Goal: Task Accomplishment & Management: Manage account settings

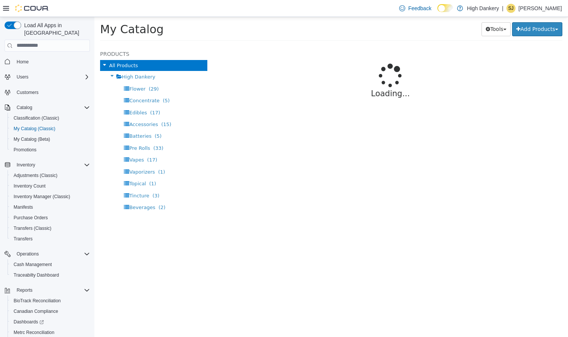
select select "**********"
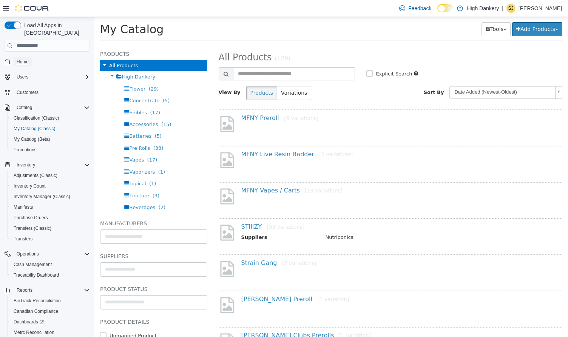
click at [26, 59] on span "Home" at bounding box center [23, 62] width 12 height 6
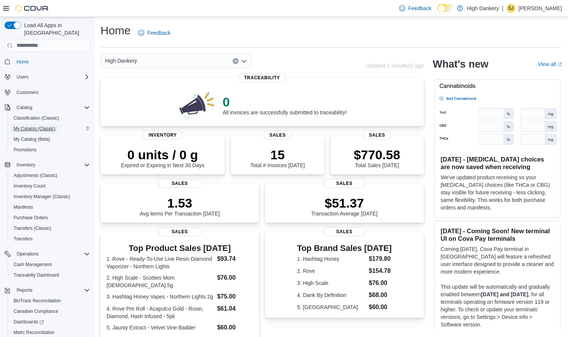
click at [44, 126] on span "My Catalog (Classic)" at bounding box center [35, 129] width 42 height 6
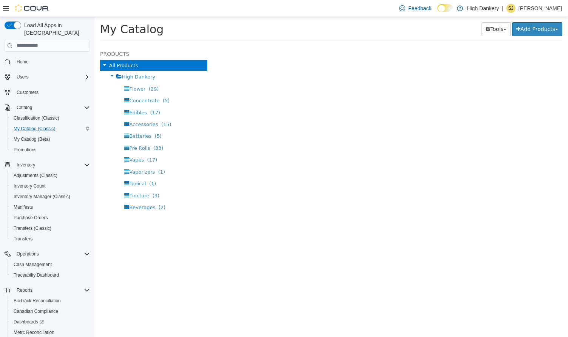
select select "**********"
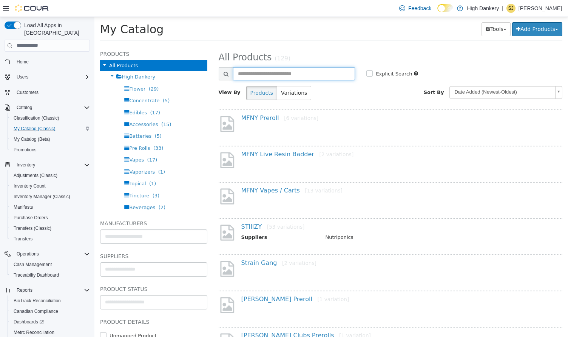
click at [285, 77] on input "text" at bounding box center [294, 73] width 122 height 13
type input "*****"
select select "**********"
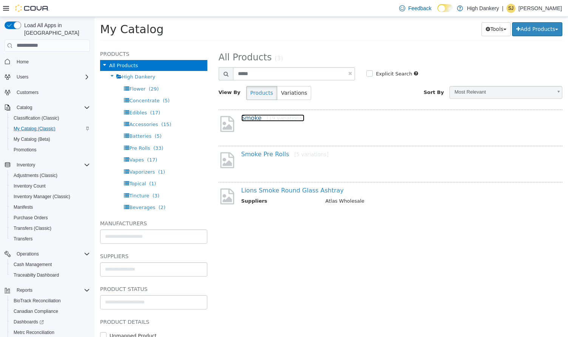
click at [253, 117] on link "Smoke [19 variations]" at bounding box center [272, 117] width 63 height 7
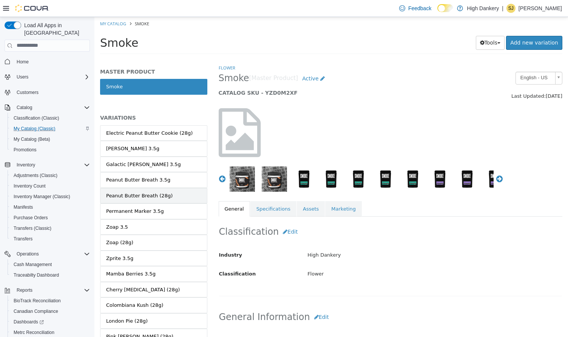
click at [164, 195] on div "Peanut Butter Breath (28g)" at bounding box center [139, 196] width 66 height 8
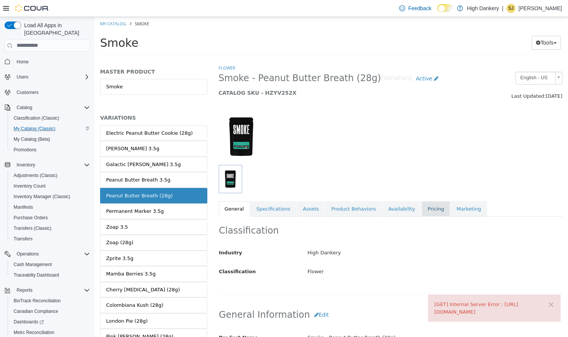
click at [421, 206] on link "Pricing" at bounding box center [435, 209] width 29 height 16
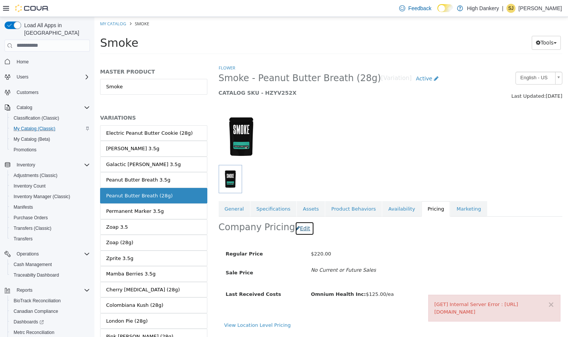
click at [300, 228] on button "Edit" at bounding box center [304, 228] width 19 height 14
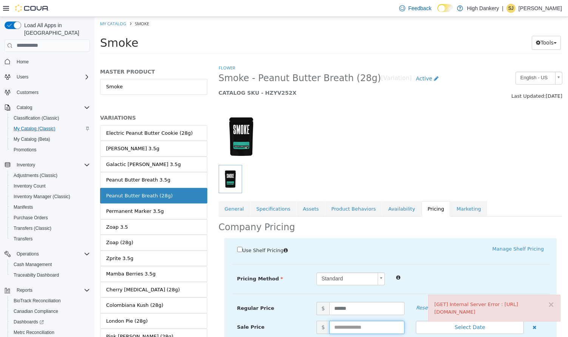
click at [347, 331] on input "text" at bounding box center [366, 327] width 75 height 13
type input "***"
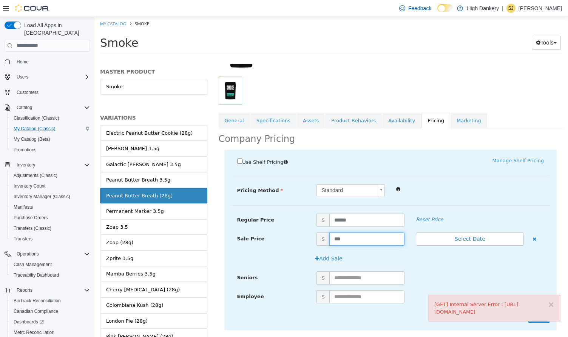
scroll to position [102, 0]
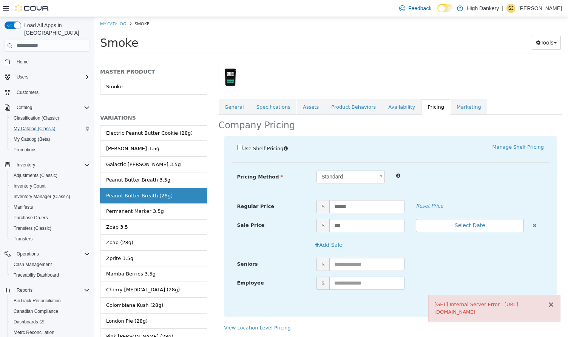
click at [553, 301] on button "×" at bounding box center [551, 305] width 7 height 8
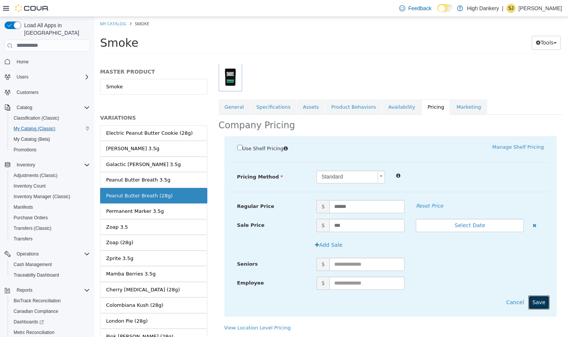
click at [539, 301] on button "Save" at bounding box center [538, 302] width 21 height 14
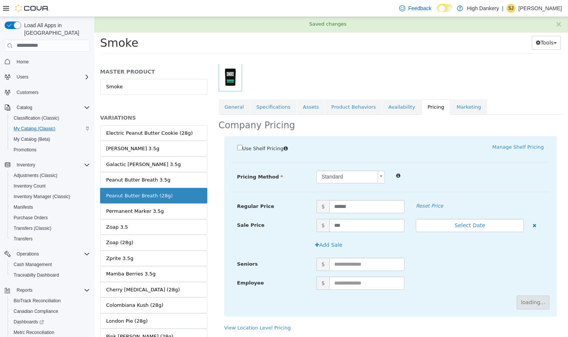
scroll to position [1, 0]
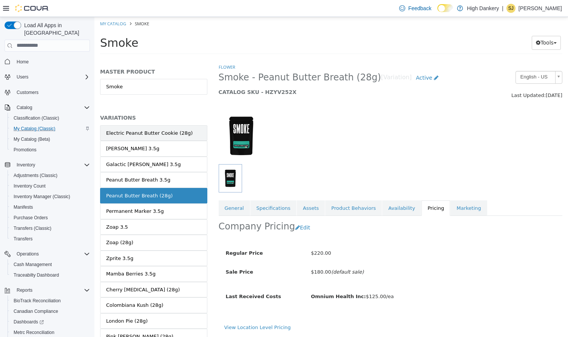
click at [178, 135] on div "Electric Peanut Butter Cookie (28g)" at bounding box center [149, 133] width 86 height 8
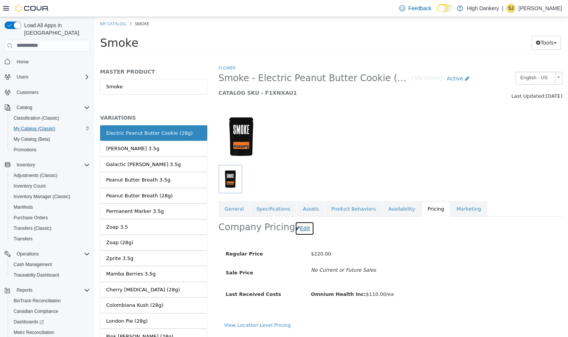
click at [299, 229] on button "Edit" at bounding box center [304, 228] width 19 height 14
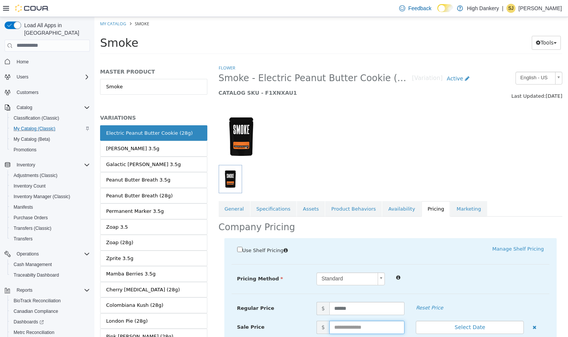
click at [341, 326] on input "text" at bounding box center [366, 327] width 75 height 13
type input "***"
click at [413, 283] on div "Standard *" at bounding box center [430, 278] width 239 height 13
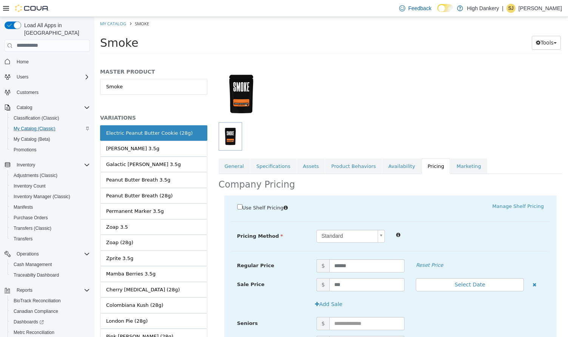
scroll to position [96, 0]
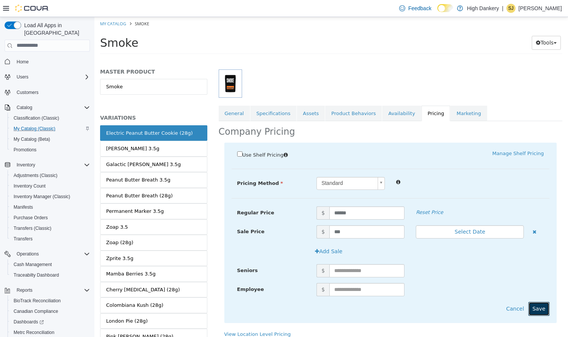
click at [536, 312] on button "Save" at bounding box center [538, 309] width 21 height 14
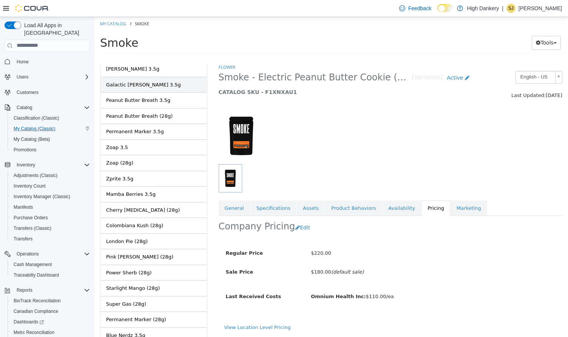
scroll to position [93, 0]
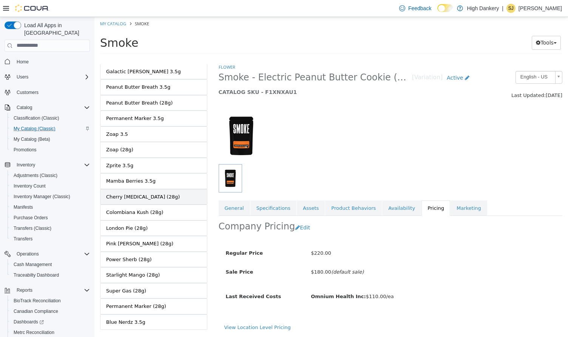
click at [150, 198] on div "Cherry [MEDICAL_DATA] (28g)" at bounding box center [143, 197] width 74 height 8
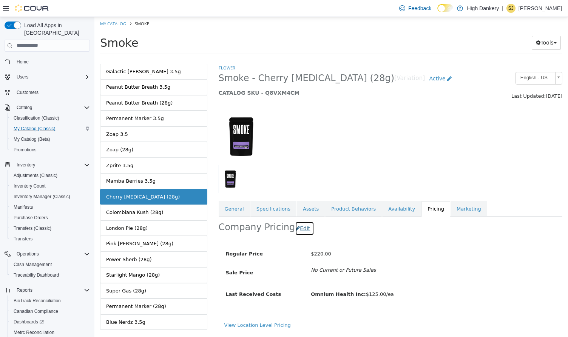
click at [298, 229] on button "Edit" at bounding box center [304, 228] width 19 height 14
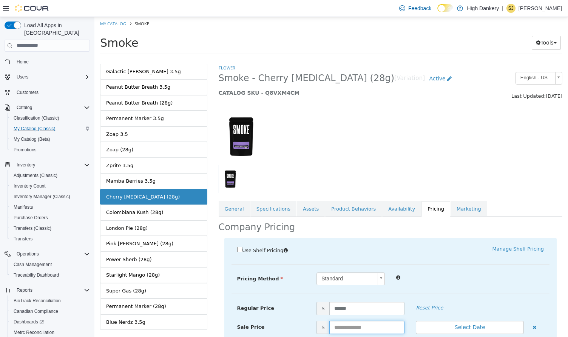
click at [348, 326] on input "text" at bounding box center [366, 327] width 75 height 13
type input "***"
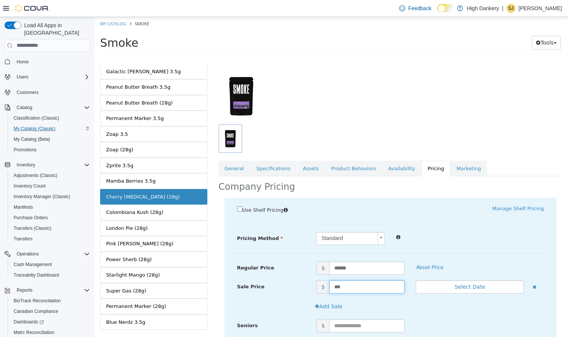
scroll to position [102, 0]
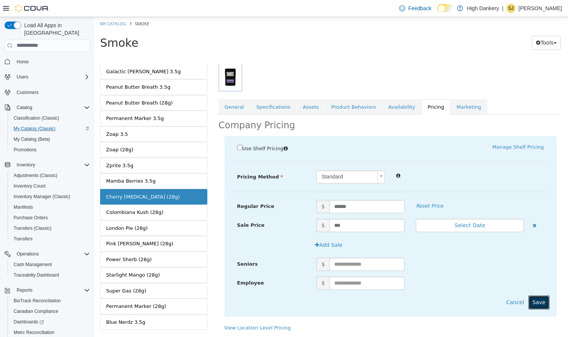
click at [538, 302] on button "Save" at bounding box center [538, 302] width 21 height 14
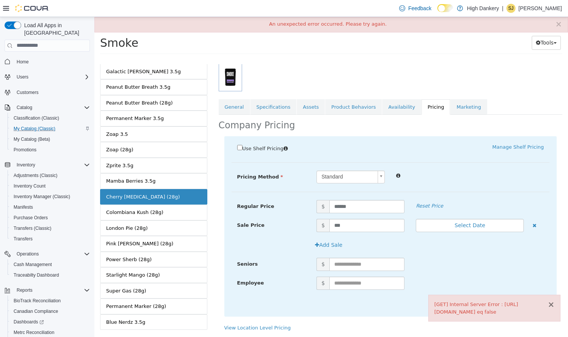
click at [551, 301] on button "×" at bounding box center [551, 305] width 7 height 8
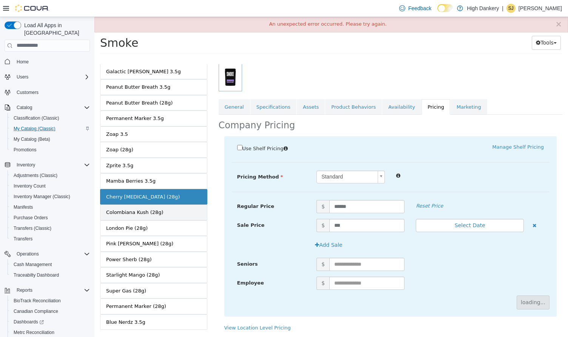
click at [162, 216] on link "Colombiana Kush (28g)" at bounding box center [153, 212] width 107 height 16
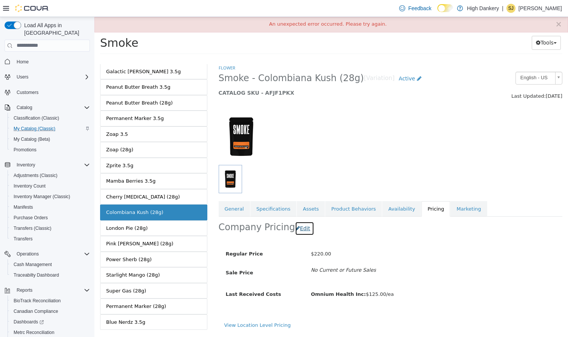
click at [301, 232] on button "Edit" at bounding box center [304, 228] width 19 height 14
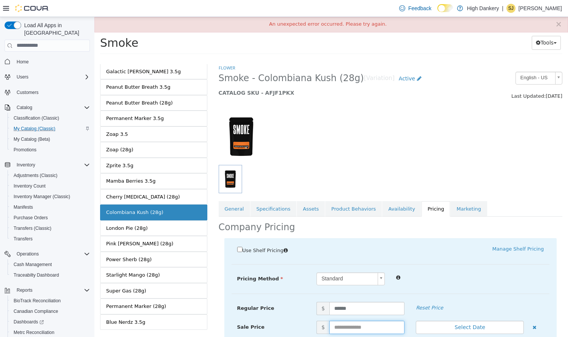
click at [343, 327] on input "text" at bounding box center [366, 327] width 75 height 13
type input "***"
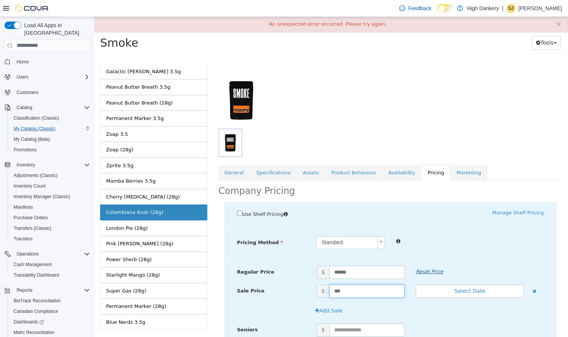
scroll to position [102, 0]
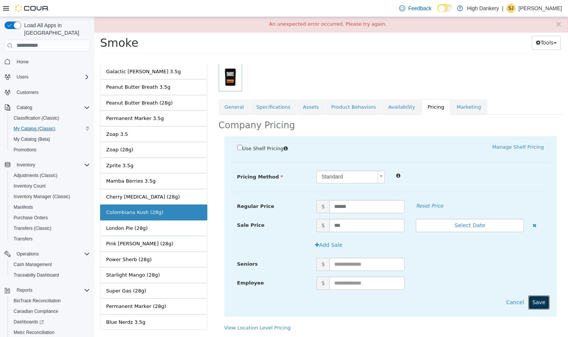
click at [543, 309] on button "Save" at bounding box center [538, 302] width 21 height 14
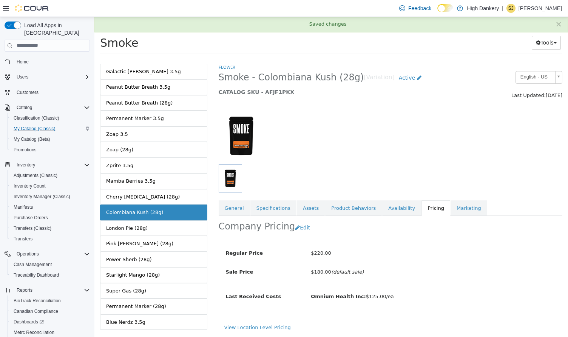
scroll to position [1, 0]
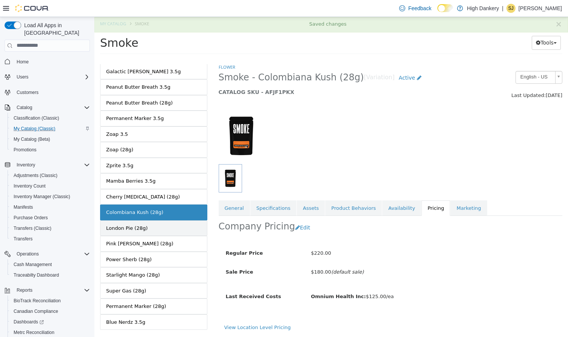
click at [164, 229] on link "London Pie (28g)" at bounding box center [153, 228] width 107 height 16
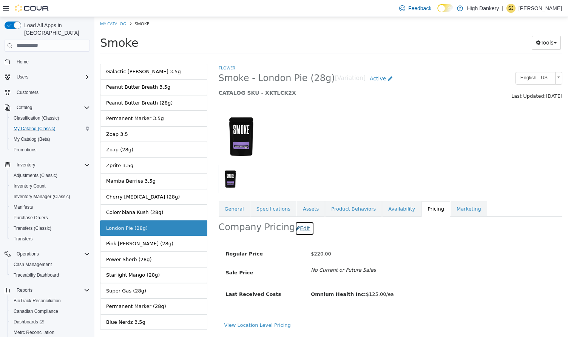
click at [298, 228] on button "Edit" at bounding box center [304, 228] width 19 height 14
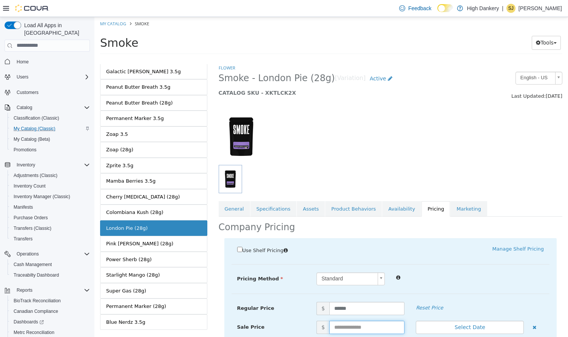
click at [339, 327] on input "text" at bounding box center [366, 327] width 75 height 13
type input "***"
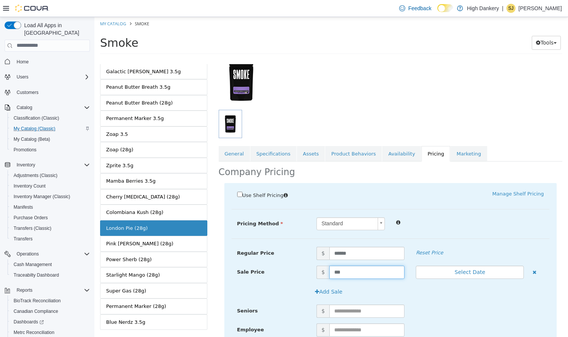
scroll to position [102, 0]
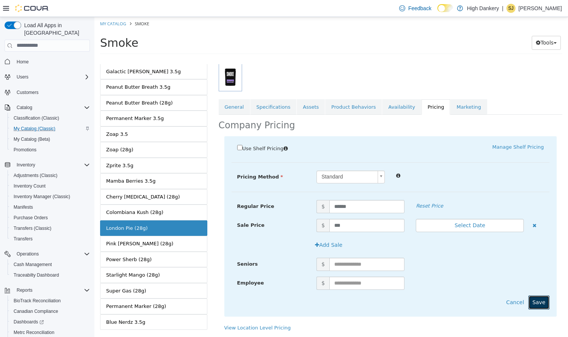
click at [542, 302] on button "Save" at bounding box center [538, 302] width 21 height 14
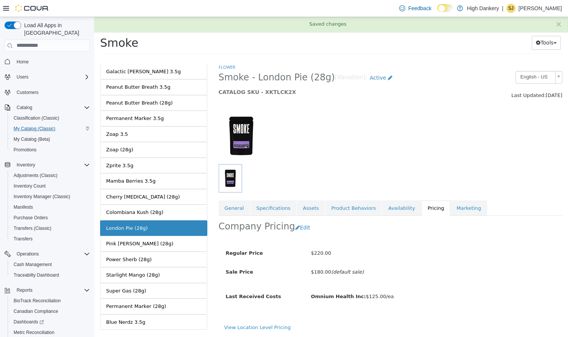
scroll to position [1, 0]
click at [155, 244] on link "Pink [PERSON_NAME] (28g)" at bounding box center [153, 244] width 107 height 16
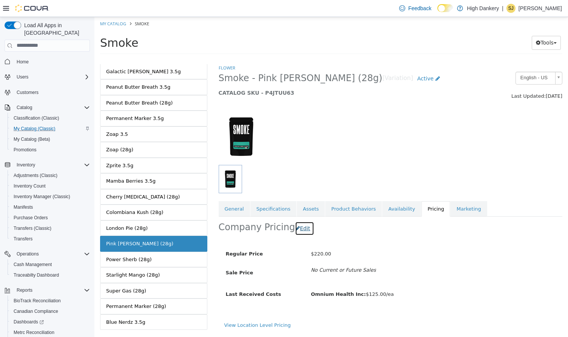
click at [301, 228] on button "Edit" at bounding box center [304, 228] width 19 height 14
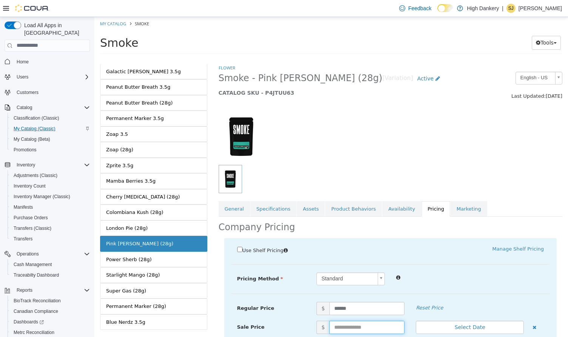
click at [344, 326] on input "text" at bounding box center [366, 327] width 75 height 13
type input "***"
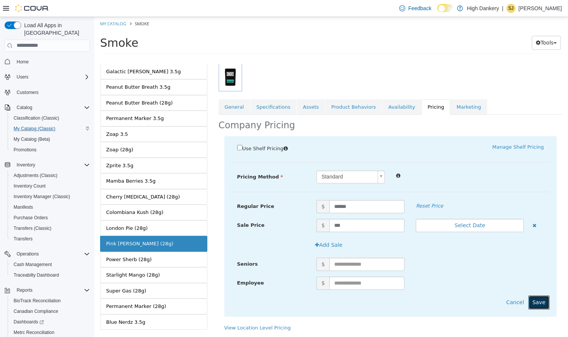
click at [533, 305] on button "Save" at bounding box center [538, 302] width 21 height 14
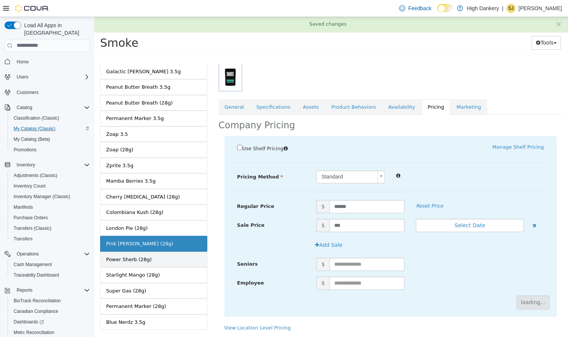
scroll to position [1, 0]
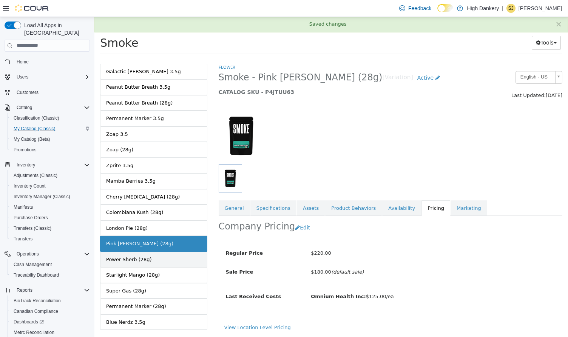
click at [139, 261] on div "Power Sherb (28g)" at bounding box center [129, 260] width 46 height 8
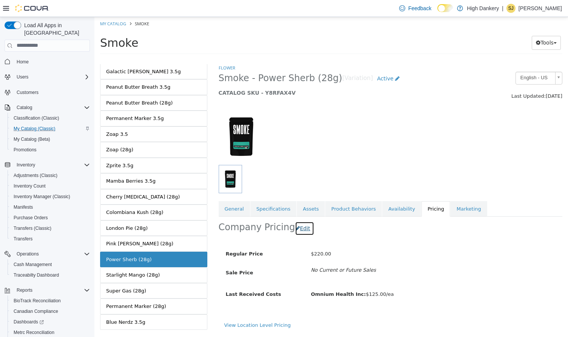
click at [296, 229] on button "Edit" at bounding box center [304, 228] width 19 height 14
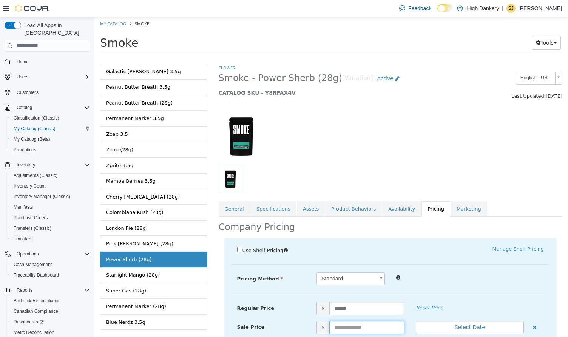
click at [342, 325] on input "text" at bounding box center [366, 327] width 75 height 13
type input "***"
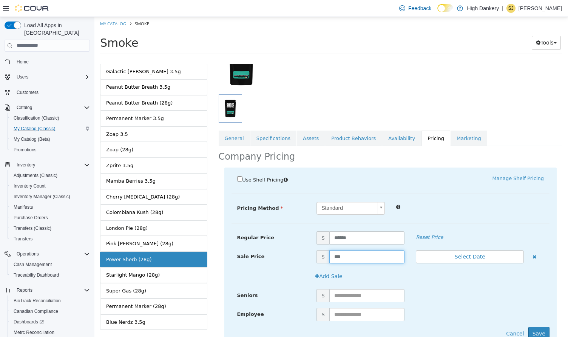
scroll to position [102, 0]
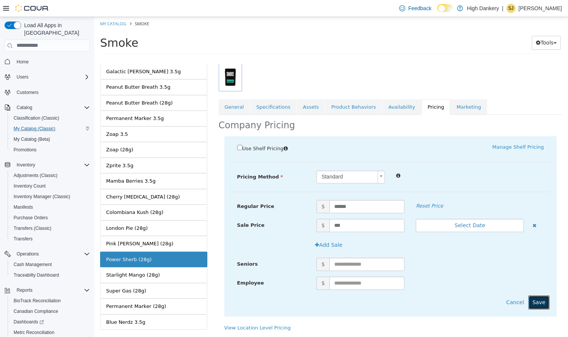
click at [531, 303] on button "Save" at bounding box center [538, 302] width 21 height 14
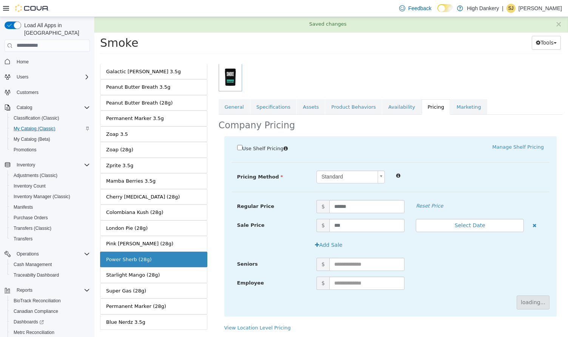
scroll to position [1, 0]
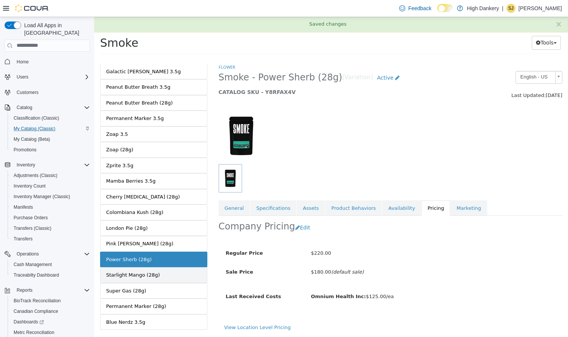
click at [167, 272] on link "Starlight Mango (28g)" at bounding box center [153, 275] width 107 height 16
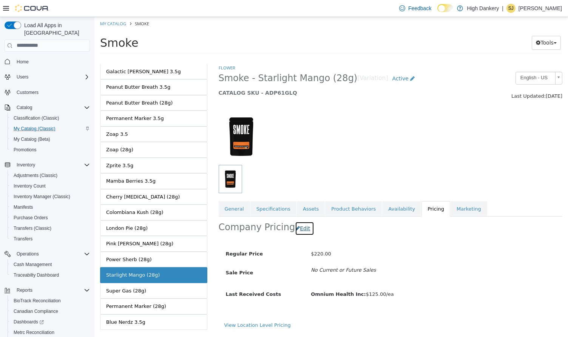
click at [302, 228] on button "Edit" at bounding box center [304, 228] width 19 height 14
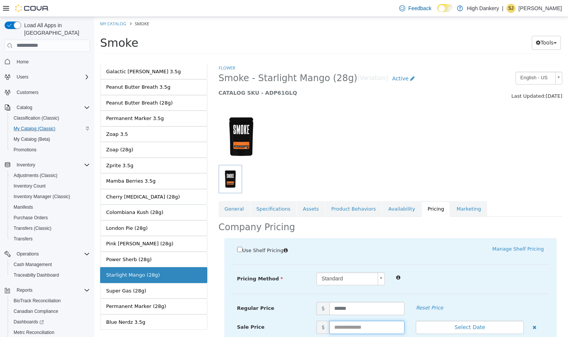
click at [343, 326] on input "text" at bounding box center [366, 327] width 75 height 13
type input "***"
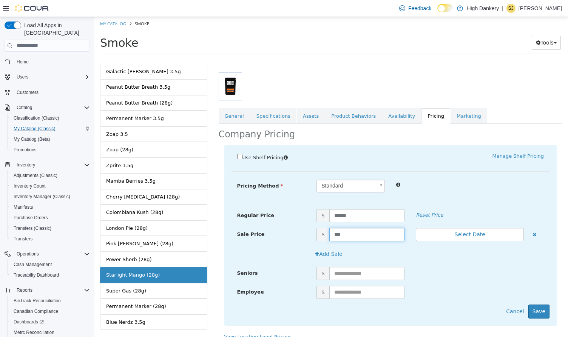
scroll to position [102, 0]
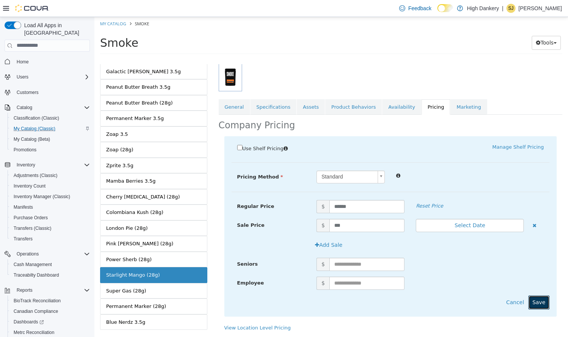
click at [540, 301] on button "Save" at bounding box center [538, 302] width 21 height 14
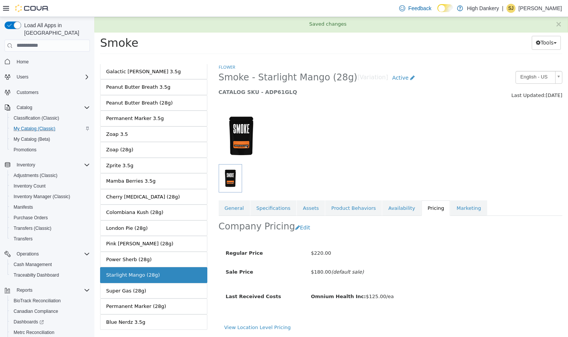
scroll to position [1, 0]
click at [190, 293] on link "Super Gas (28g)" at bounding box center [153, 291] width 107 height 16
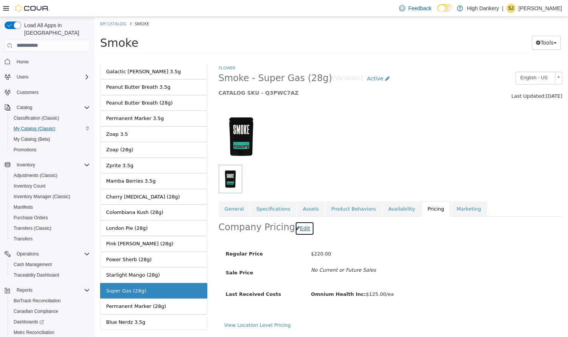
click at [304, 227] on button "Edit" at bounding box center [304, 228] width 19 height 14
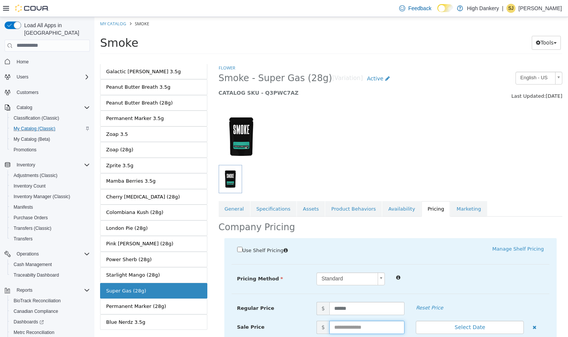
click at [345, 327] on input "text" at bounding box center [366, 327] width 75 height 13
type input "***"
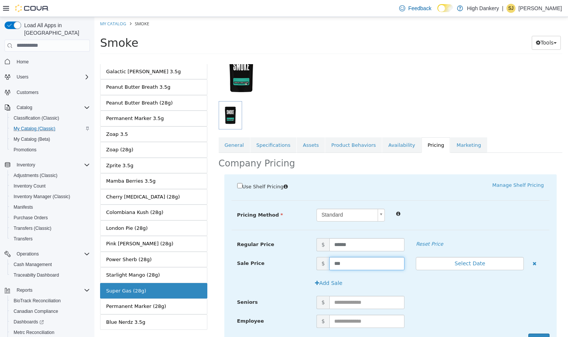
scroll to position [102, 0]
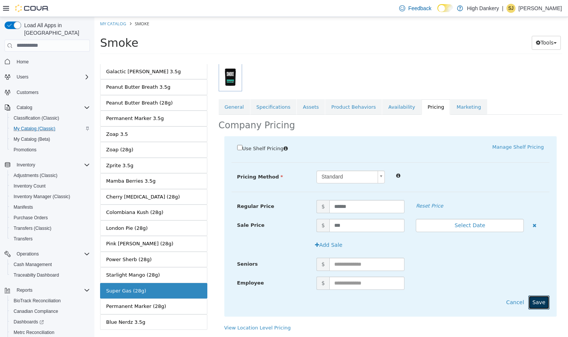
click at [532, 297] on button "Save" at bounding box center [538, 302] width 21 height 14
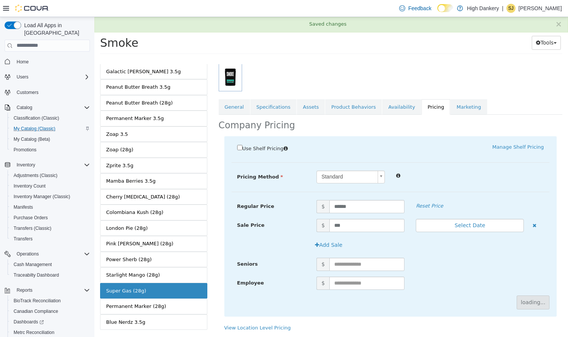
scroll to position [1, 0]
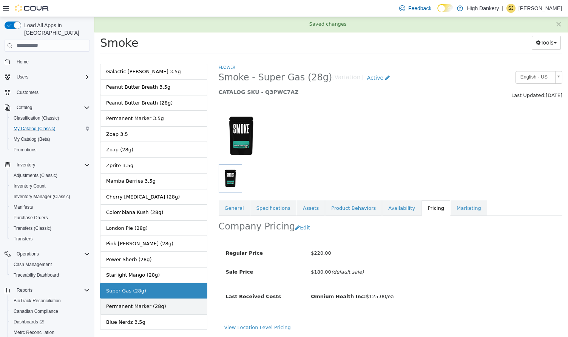
click at [181, 303] on link "Permanent Marker (28g)" at bounding box center [153, 306] width 107 height 16
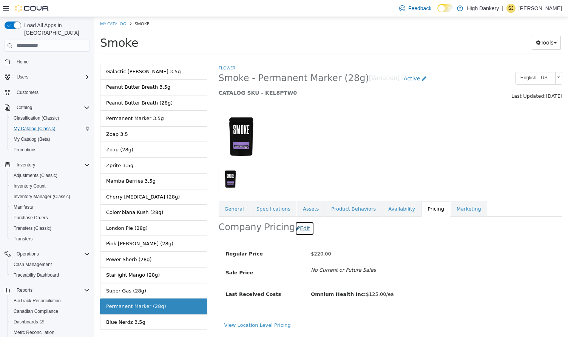
click at [304, 228] on button "Edit" at bounding box center [304, 228] width 19 height 14
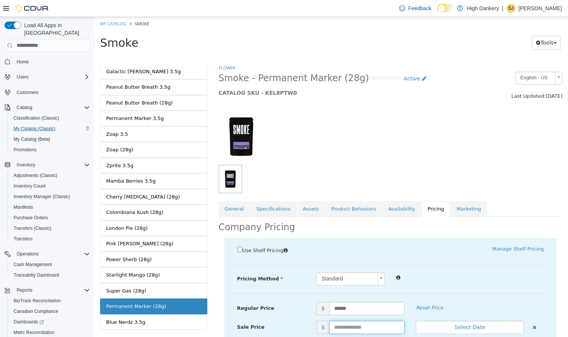
click at [344, 329] on input "text" at bounding box center [366, 327] width 75 height 13
type input "***"
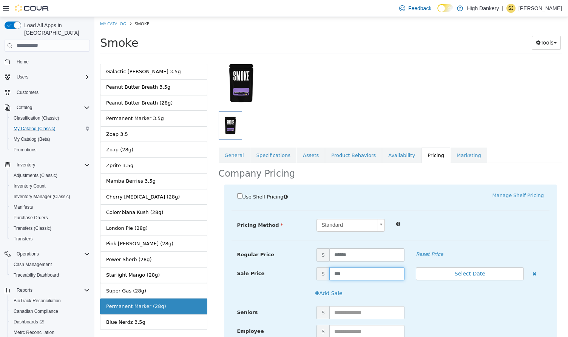
scroll to position [80, 0]
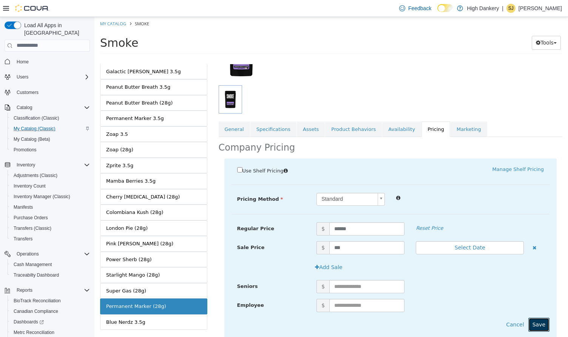
click at [541, 323] on button "Save" at bounding box center [538, 325] width 21 height 14
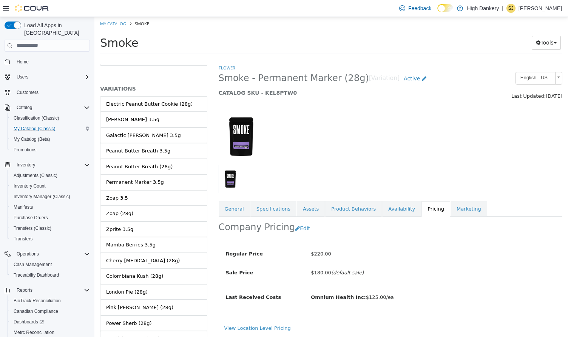
scroll to position [0, 0]
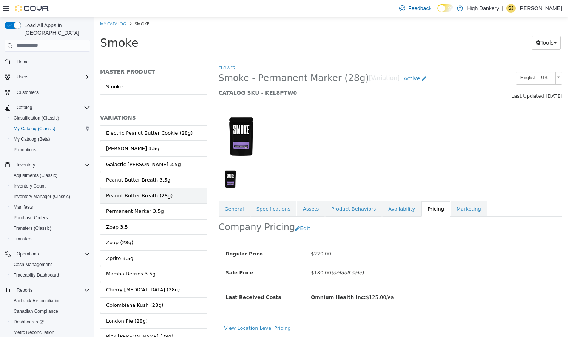
click at [169, 195] on link "Peanut Butter Breath (28g)" at bounding box center [153, 196] width 107 height 16
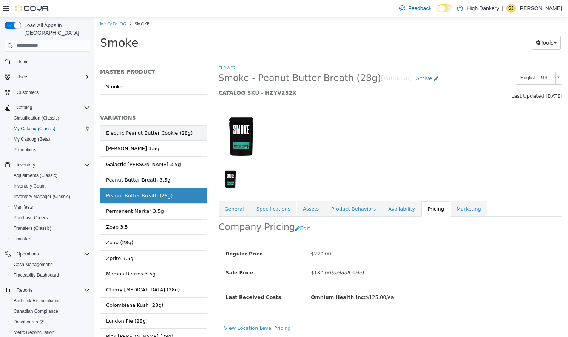
click at [172, 131] on div "Electric Peanut Butter Cookie (28g)" at bounding box center [149, 133] width 86 height 8
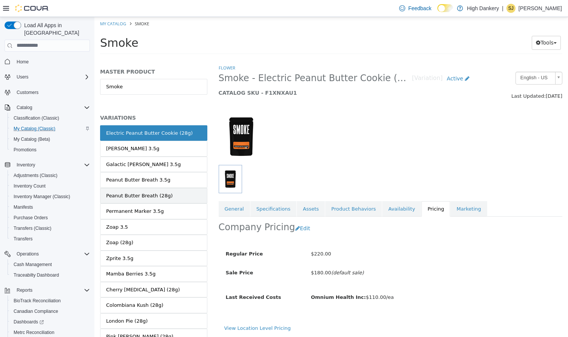
click at [166, 198] on link "Peanut Butter Breath (28g)" at bounding box center [153, 196] width 107 height 16
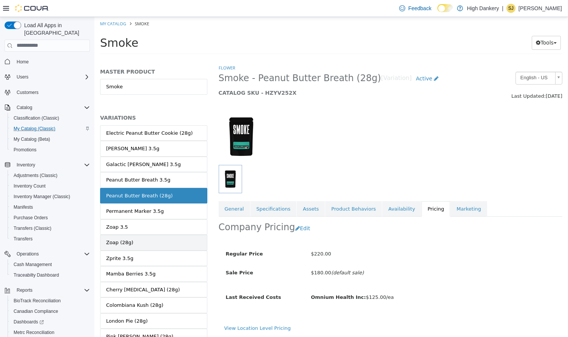
click at [140, 244] on link "Zoap (28g)" at bounding box center [153, 243] width 107 height 16
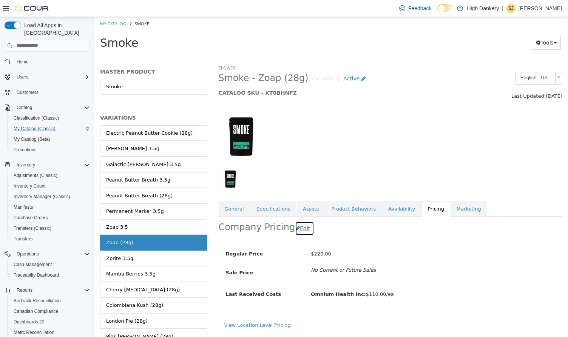
click at [304, 224] on button "Edit" at bounding box center [304, 228] width 19 height 14
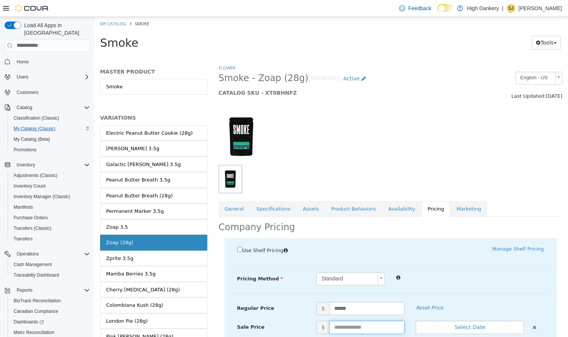
click at [343, 323] on input "text" at bounding box center [366, 327] width 75 height 13
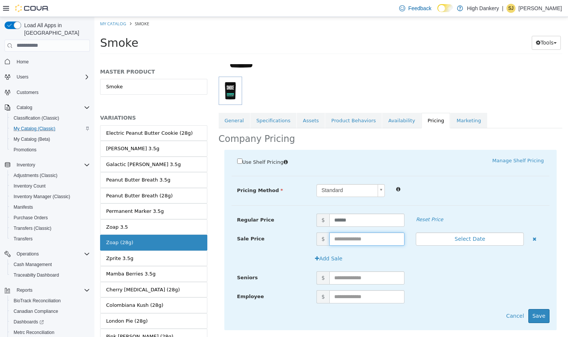
scroll to position [90, 0]
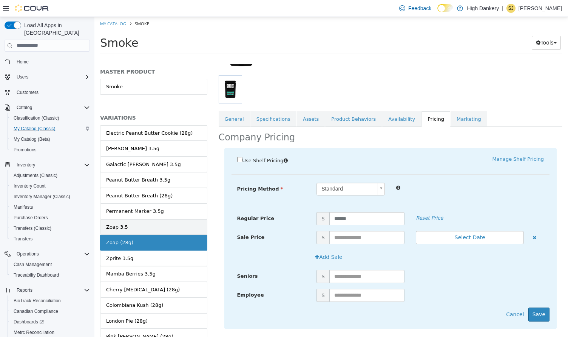
click at [160, 222] on link "Zoap 3.5" at bounding box center [153, 227] width 107 height 16
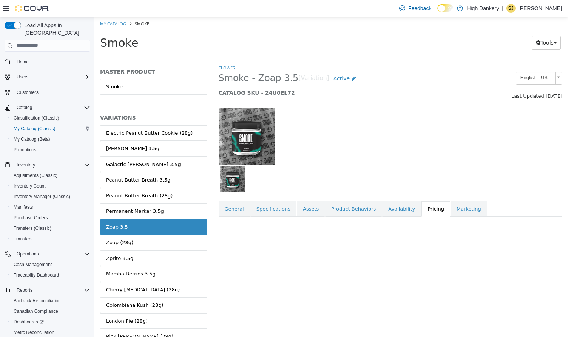
click at [138, 244] on link "Zoap (28g)" at bounding box center [153, 243] width 107 height 16
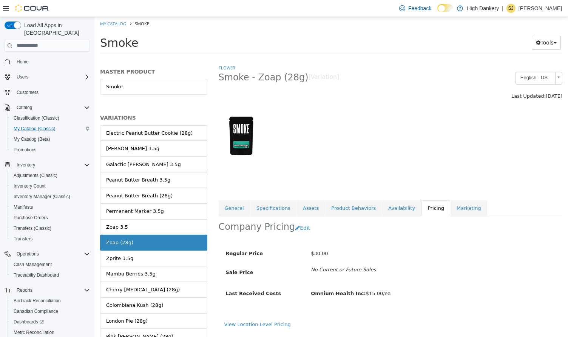
click at [187, 245] on link "Zoap (28g)" at bounding box center [153, 243] width 107 height 16
click at [185, 229] on link "Zoap 3.5" at bounding box center [153, 227] width 107 height 16
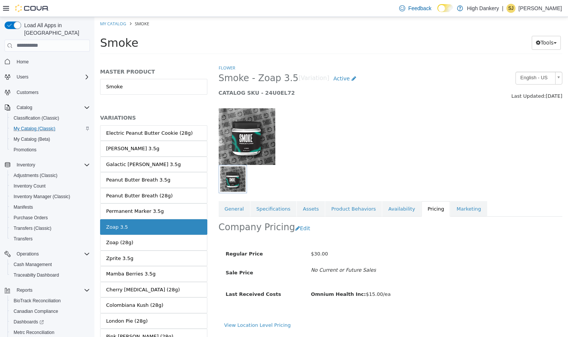
click at [176, 244] on link "Zoap (28g)" at bounding box center [153, 243] width 107 height 16
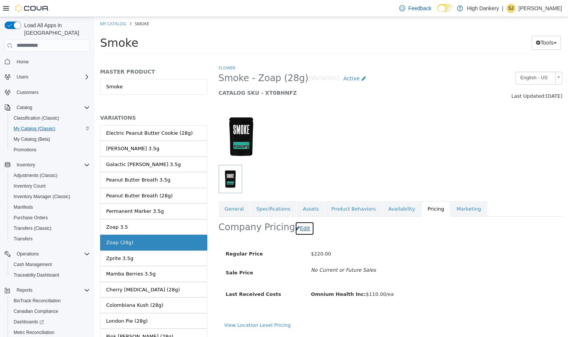
click at [298, 230] on button "Edit" at bounding box center [304, 228] width 19 height 14
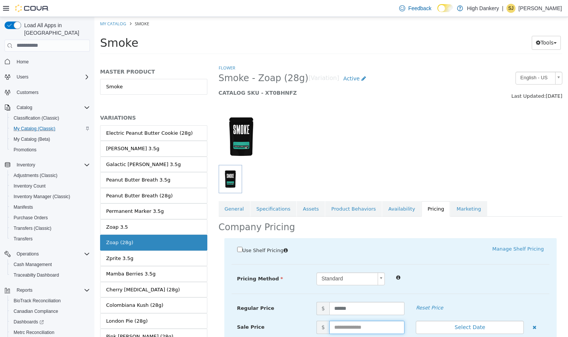
click at [344, 326] on input "text" at bounding box center [366, 327] width 75 height 13
type input "***"
click at [452, 292] on div "Pricing Method Standard * Regular Price $ ****** Reset Price Sale Price $ *** S…" at bounding box center [390, 283] width 318 height 22
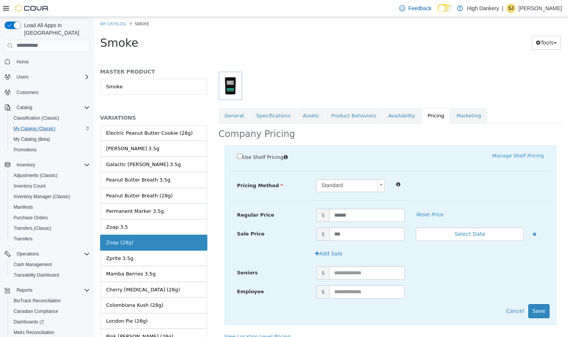
scroll to position [102, 0]
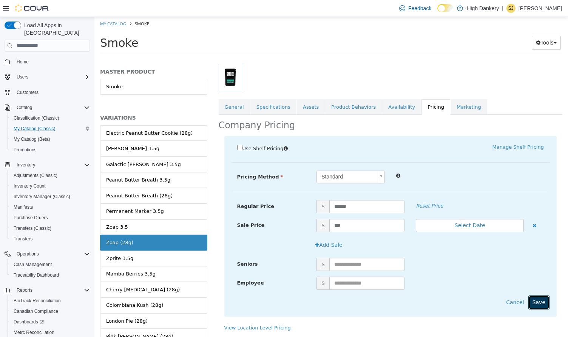
click at [540, 299] on button "Save" at bounding box center [538, 302] width 21 height 14
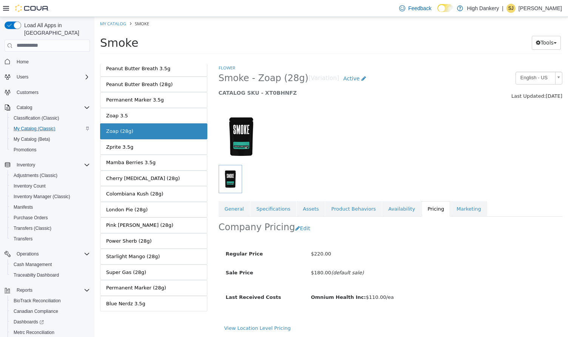
scroll to position [111, 0]
click at [124, 277] on link "Super Gas (28g)" at bounding box center [153, 272] width 107 height 16
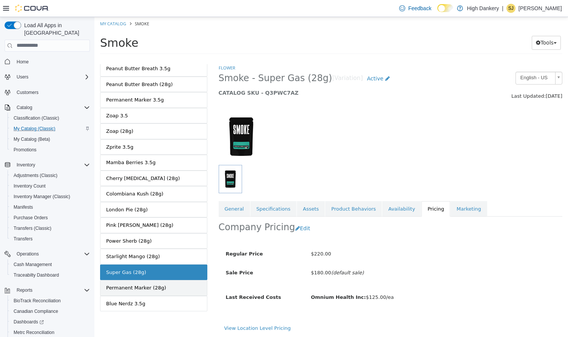
click at [149, 295] on link "Permanent Marker (28g)" at bounding box center [153, 288] width 107 height 16
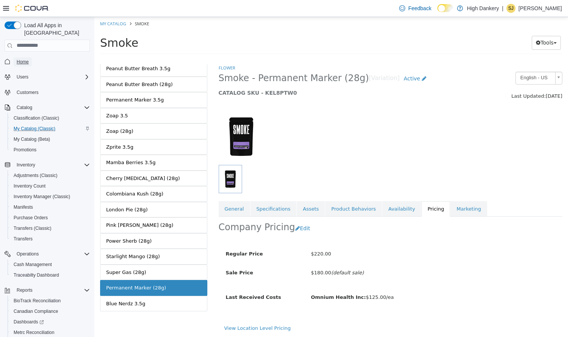
click at [26, 59] on span "Home" at bounding box center [23, 62] width 12 height 6
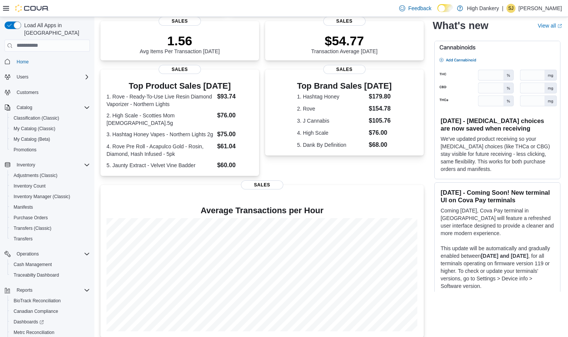
scroll to position [106, 0]
